Goal: Check status

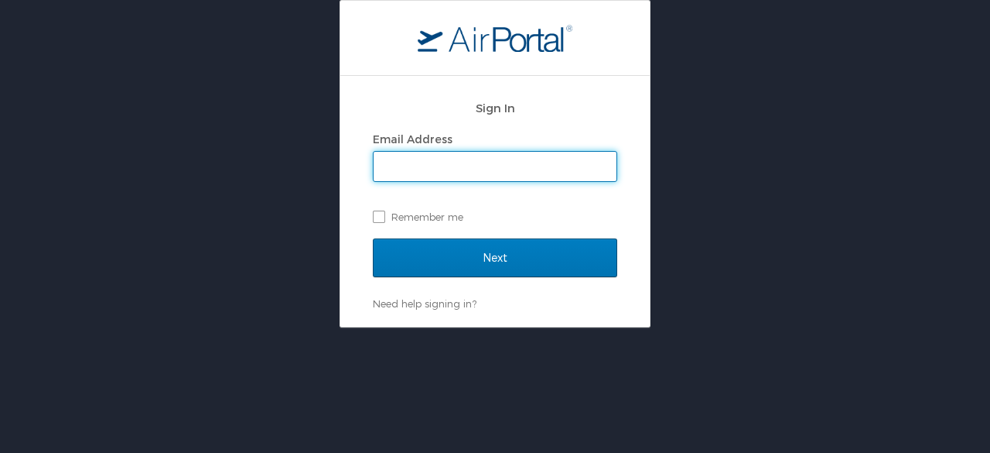
type input "[PERSON_NAME][EMAIL_ADDRESS][PERSON_NAME][DOMAIN_NAME]"
click at [376, 215] on label "Remember me" at bounding box center [495, 216] width 245 height 23
click at [376, 215] on input "Remember me" at bounding box center [378, 215] width 10 height 10
checkbox input "true"
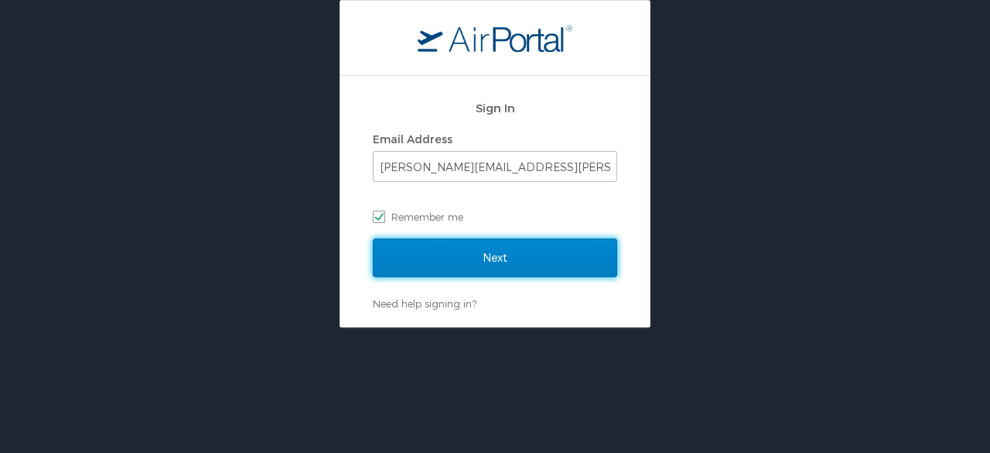
click at [410, 255] on input "Next" at bounding box center [495, 257] width 245 height 39
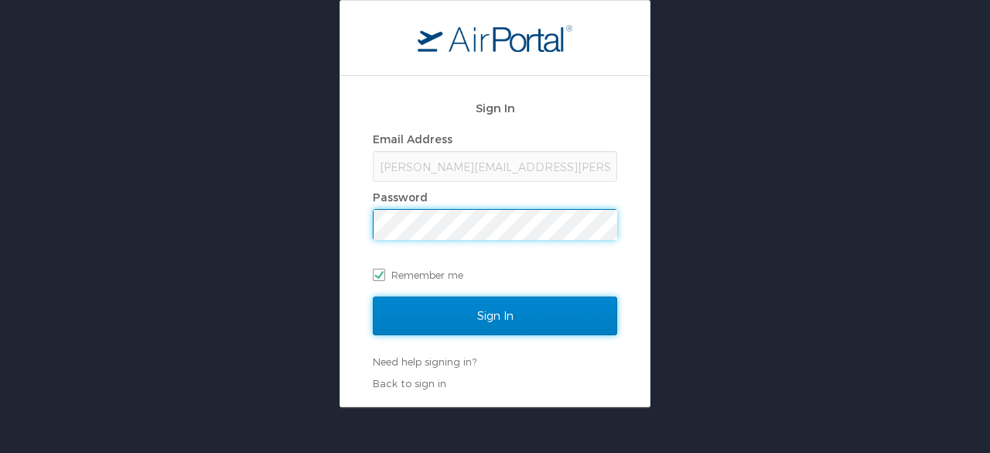
click at [473, 313] on input "Sign In" at bounding box center [495, 315] width 245 height 39
